Goal: Task Accomplishment & Management: Use online tool/utility

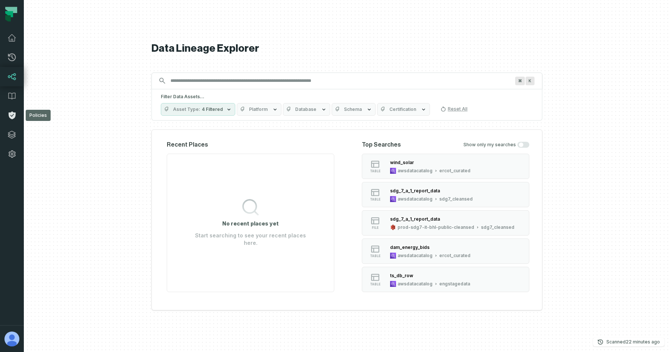
click at [9, 122] on link "Policies" at bounding box center [12, 115] width 24 height 19
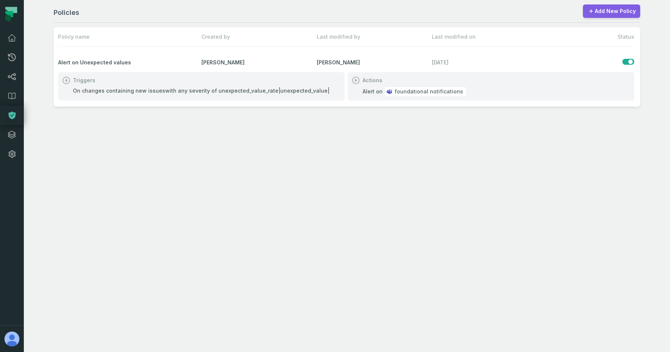
click at [600, 11] on link "Add New Policy" at bounding box center [611, 10] width 57 height 13
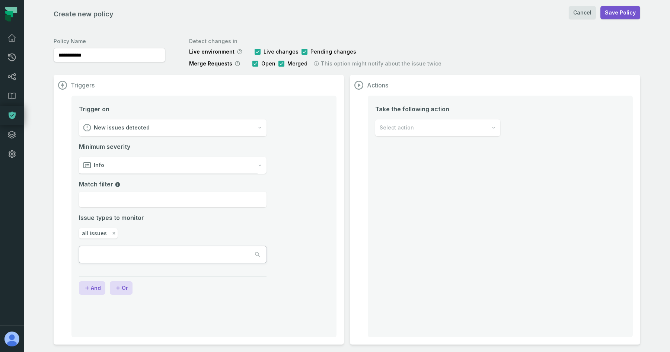
click at [167, 129] on div "New issues detected" at bounding box center [168, 127] width 179 height 17
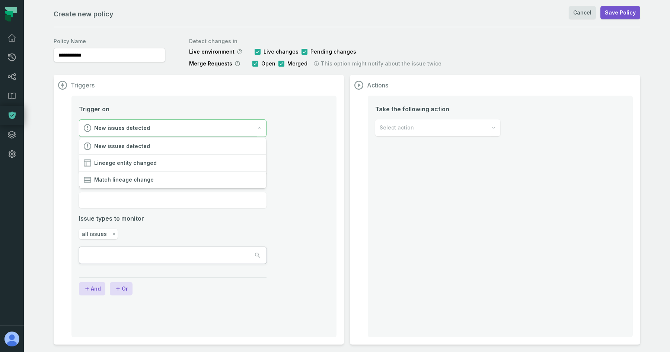
click at [167, 129] on div "New issues detected" at bounding box center [168, 128] width 178 height 17
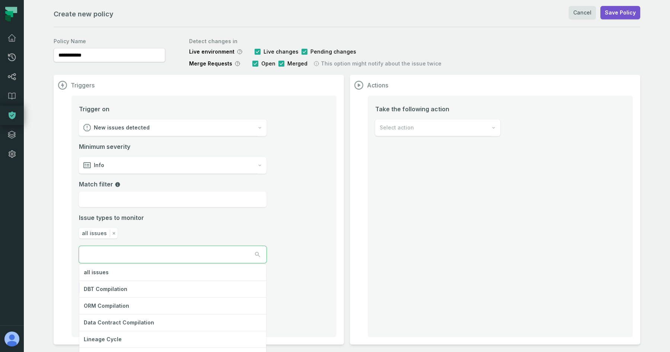
click at [111, 257] on input "text" at bounding box center [112, 254] width 67 height 16
